Goal: Find specific fact: Find specific fact

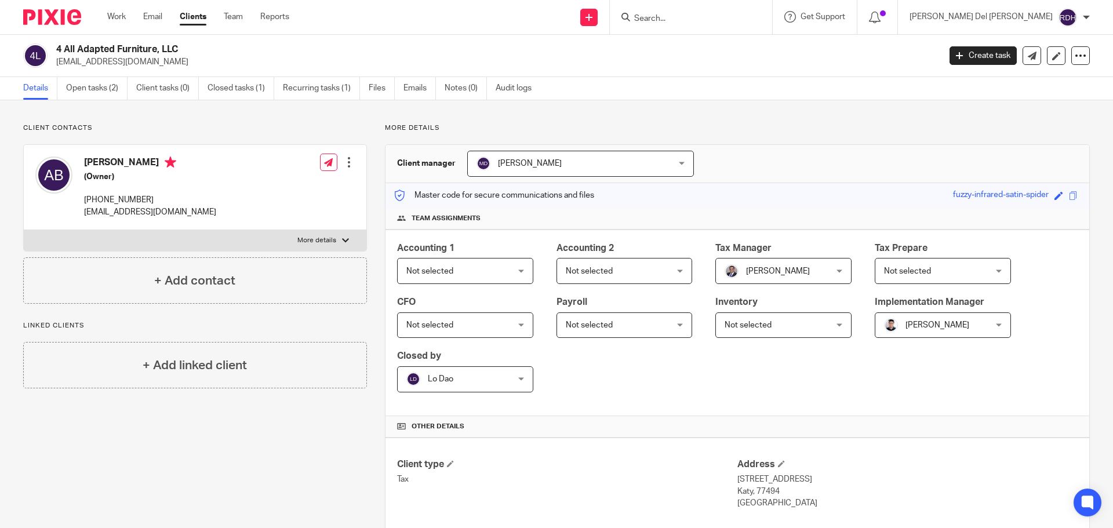
click at [737, 14] on input "Search" at bounding box center [685, 19] width 104 height 10
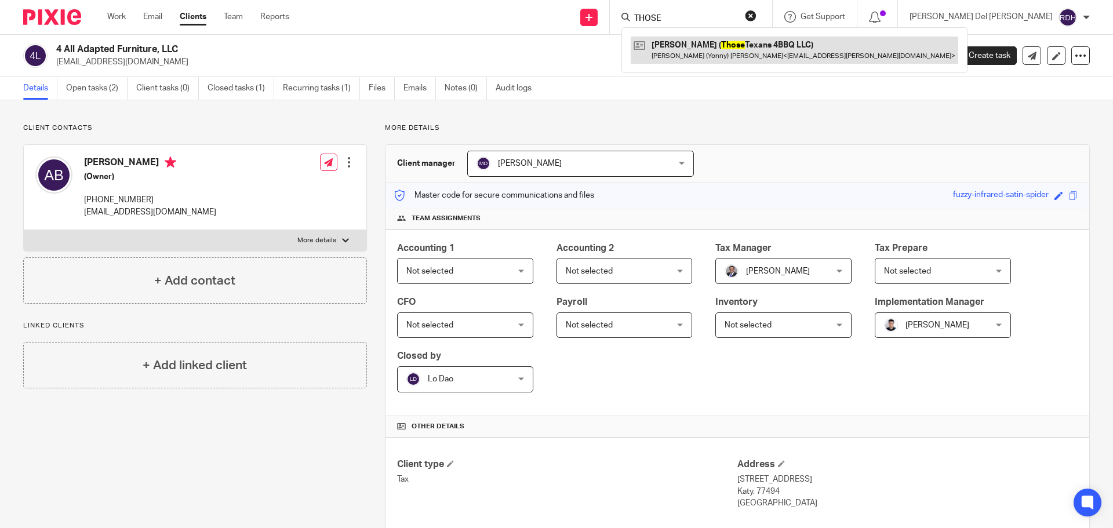
type input "THOSE"
click at [774, 57] on link at bounding box center [795, 50] width 328 height 27
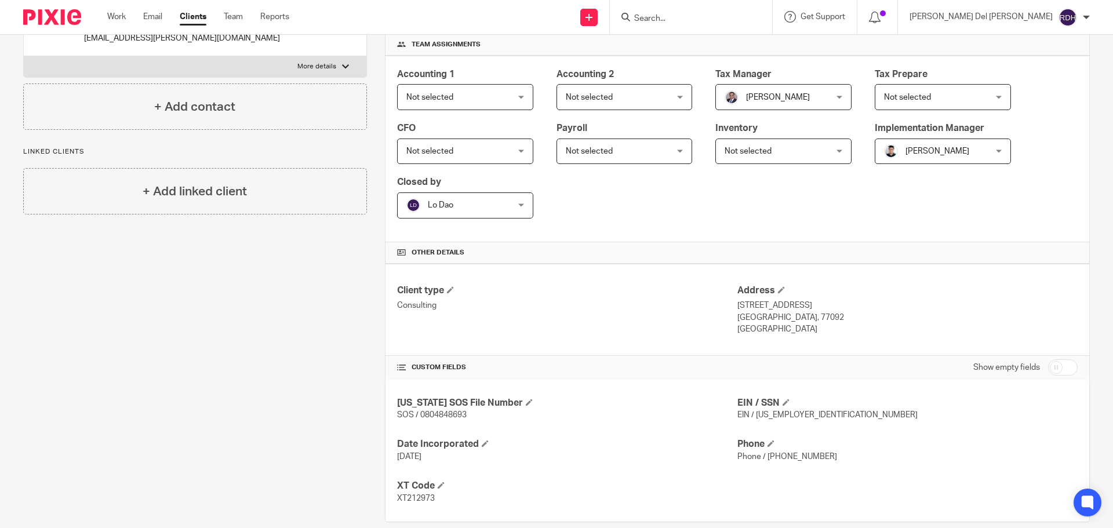
scroll to position [191, 0]
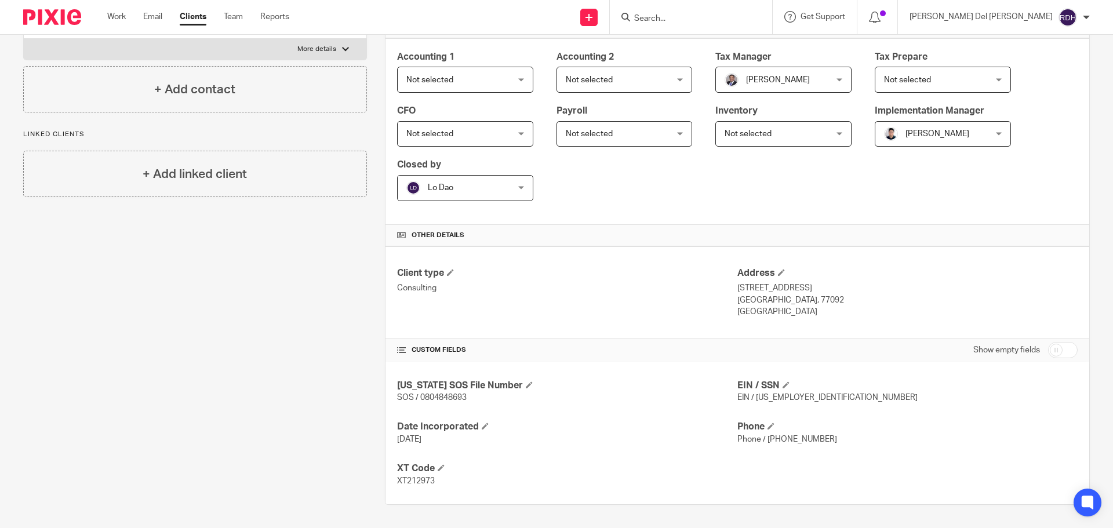
drag, startPoint x: 740, startPoint y: 289, endPoint x: 851, endPoint y: 282, distance: 110.4
click at [849, 281] on div "Client type Consulting Address 2800 NORTH LOOP W STE 1100 HOUSTON, 77092 USA" at bounding box center [738, 292] width 704 height 93
click at [852, 283] on p "2800 NORTH LOOP W STE 1100" at bounding box center [907, 288] width 340 height 12
drag, startPoint x: 727, startPoint y: 289, endPoint x: 787, endPoint y: 289, distance: 60.3
click at [776, 289] on div "Client type Consulting Address 2800 NORTH LOOP W STE 1100 HOUSTON, 77092 USA" at bounding box center [738, 292] width 704 height 93
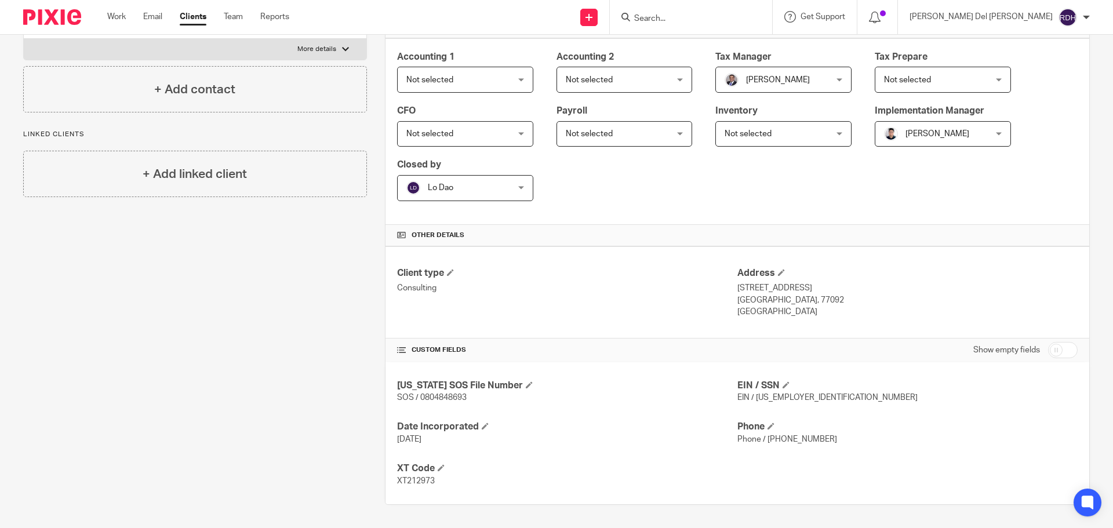
drag, startPoint x: 787, startPoint y: 289, endPoint x: 816, endPoint y: 290, distance: 28.4
click at [791, 289] on p "2800 NORTH LOOP W STE 1100" at bounding box center [907, 288] width 340 height 12
drag, startPoint x: 856, startPoint y: 288, endPoint x: 731, endPoint y: 289, distance: 125.2
click at [731, 289] on div "Client type Consulting Address 2800 NORTH LOOP W STE 1100 HOUSTON, 77092 USA" at bounding box center [738, 292] width 704 height 93
